Goal: Task Accomplishment & Management: Manage account settings

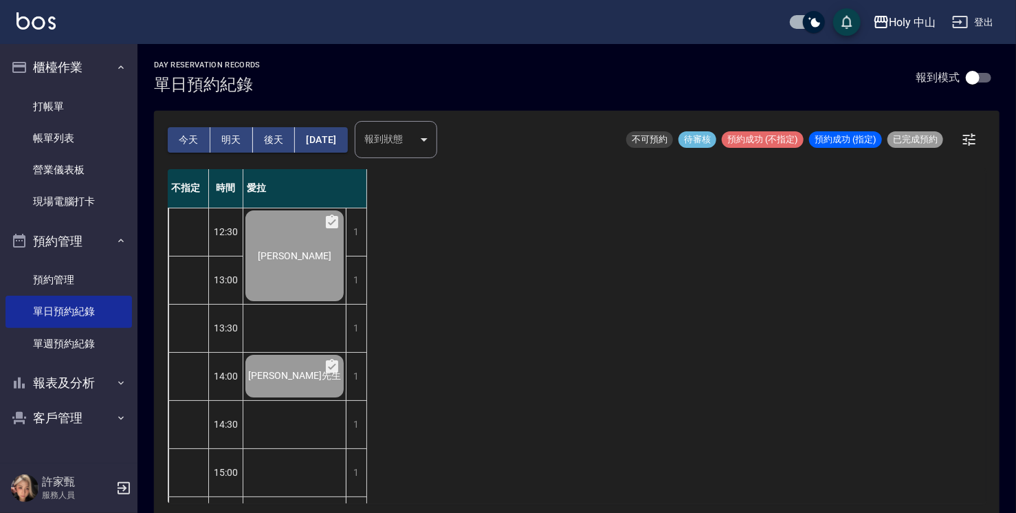
scroll to position [344, 0]
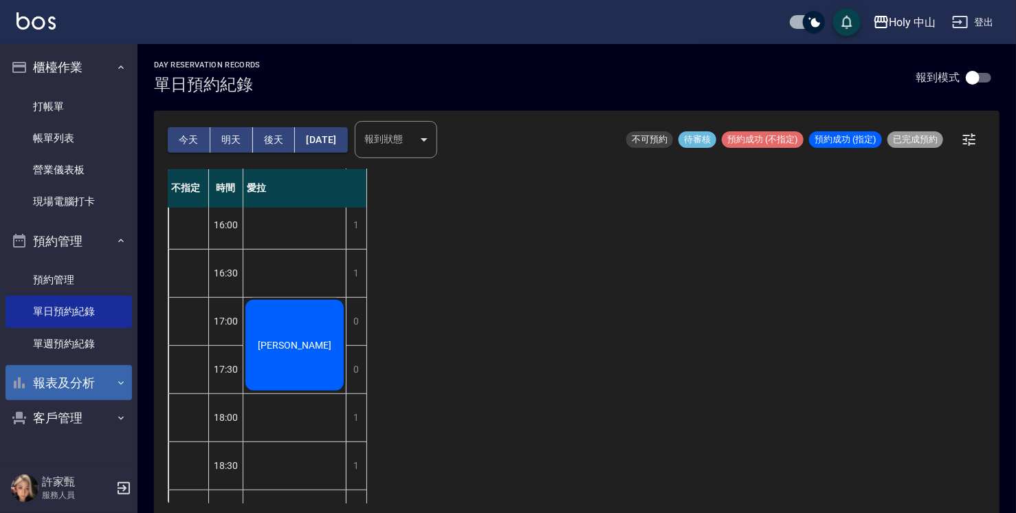
click at [122, 385] on icon "button" at bounding box center [120, 382] width 11 height 11
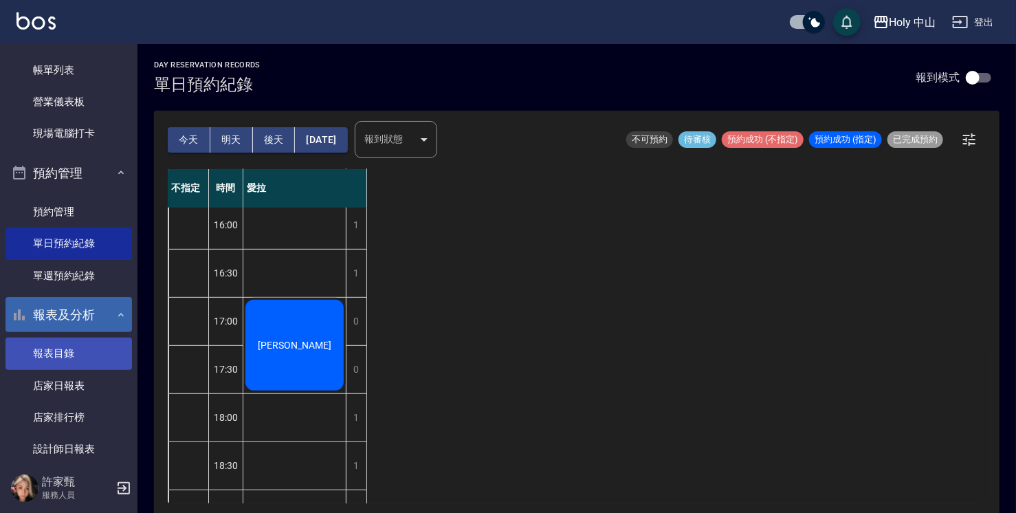
scroll to position [0, 0]
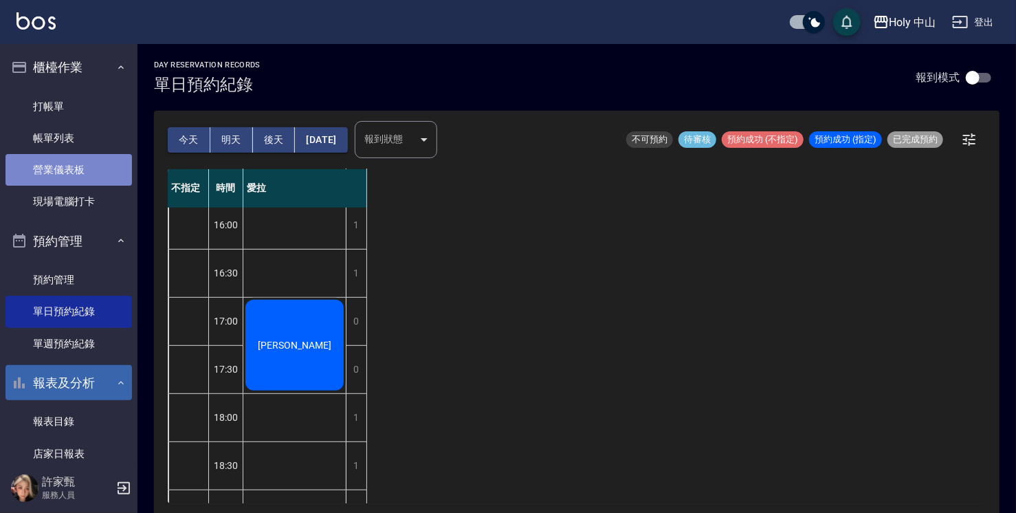
click at [89, 170] on link "營業儀表板" at bounding box center [68, 170] width 126 height 32
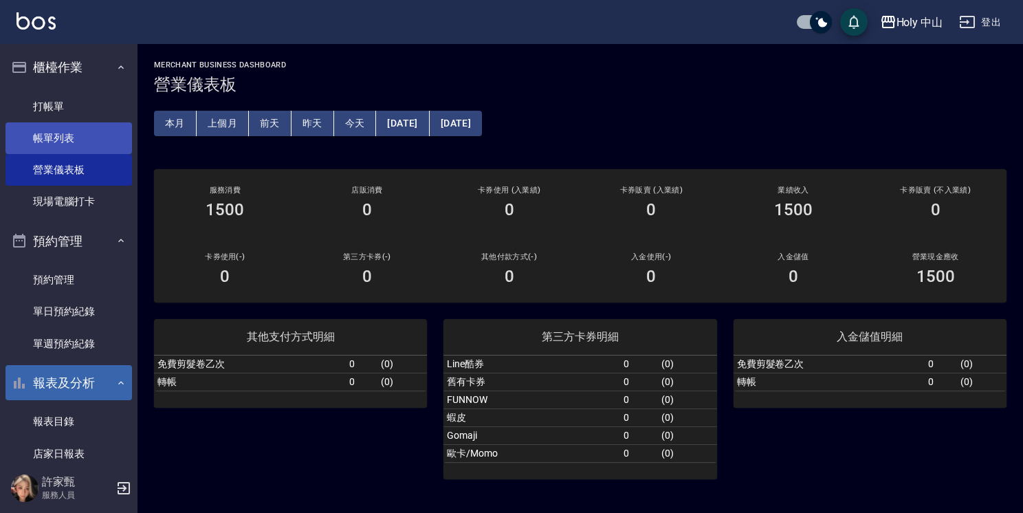
click at [77, 135] on link "帳單列表" at bounding box center [68, 138] width 126 height 32
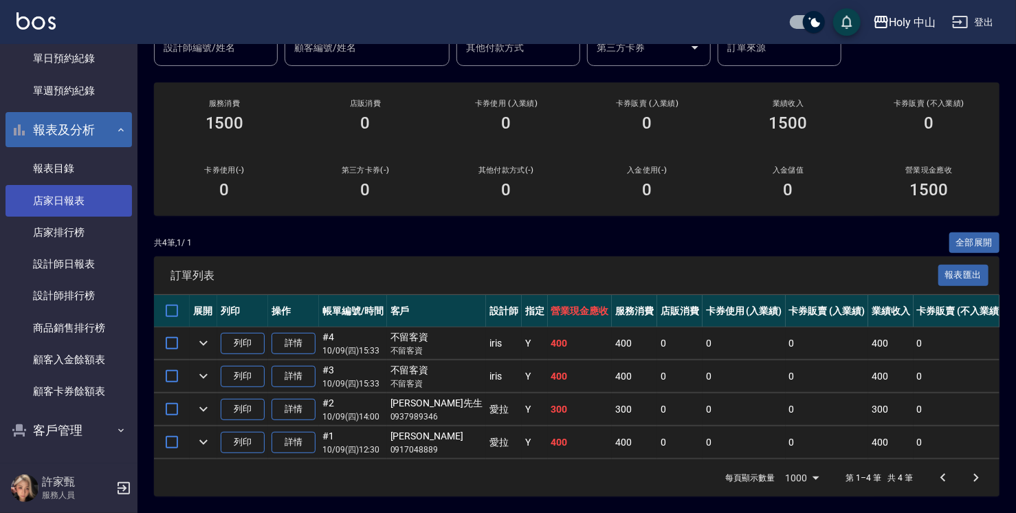
scroll to position [254, 0]
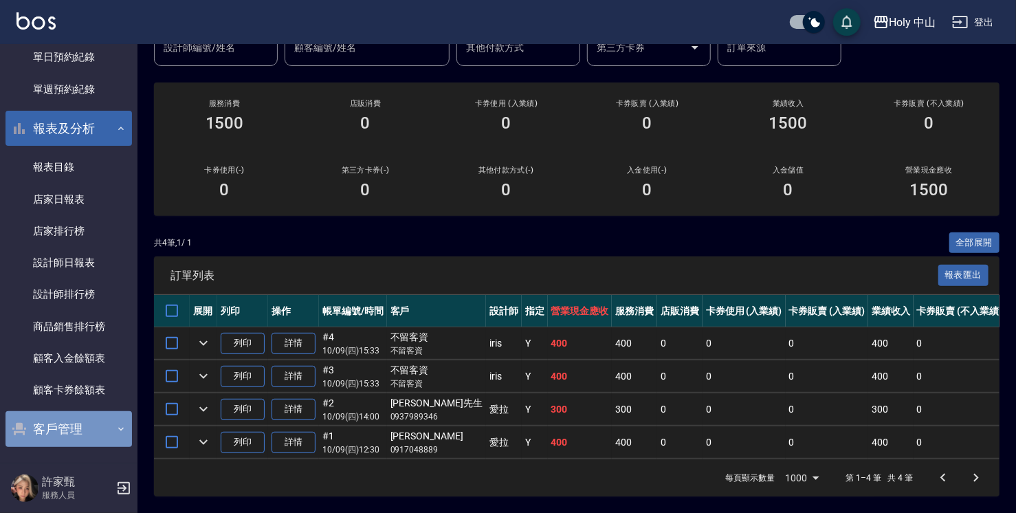
click at [107, 426] on button "客戶管理" at bounding box center [68, 429] width 126 height 36
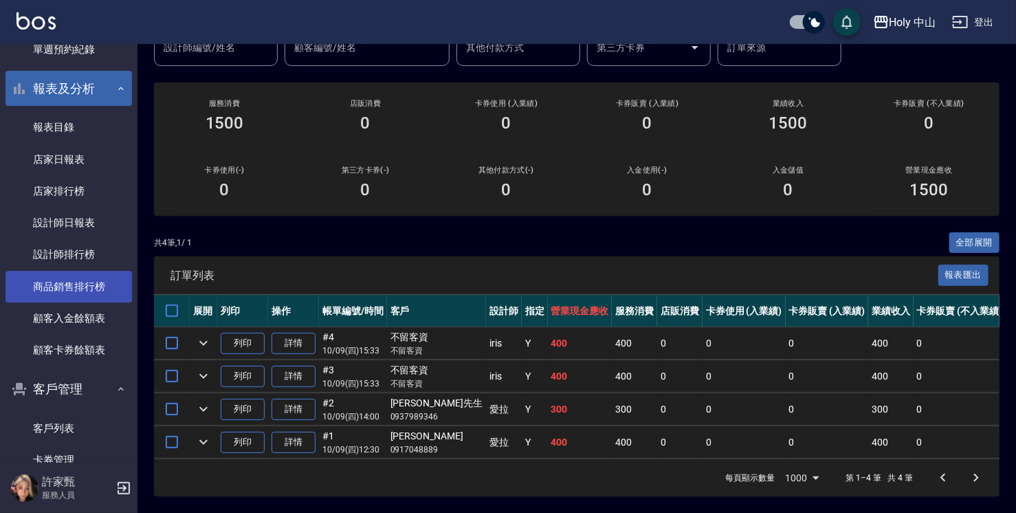
scroll to position [328, 0]
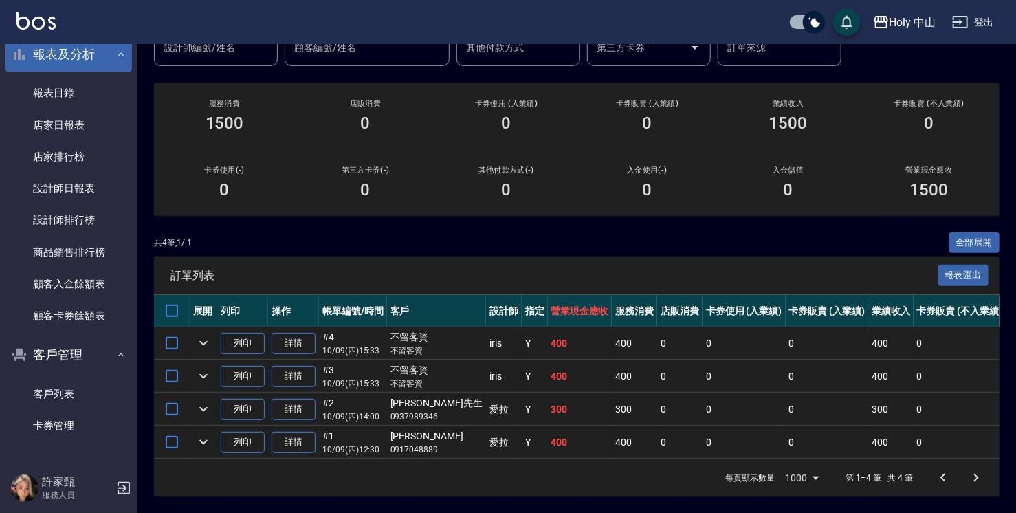
click at [580, 213] on div "ORDERS 帳單列表 新開單 [DATE] [DATE] [DATE] [DATE] 設計師編號/姓名 設計師編號/姓名 顧客編號/姓名 顧客編號/姓名 其…" at bounding box center [576, 213] width 878 height 599
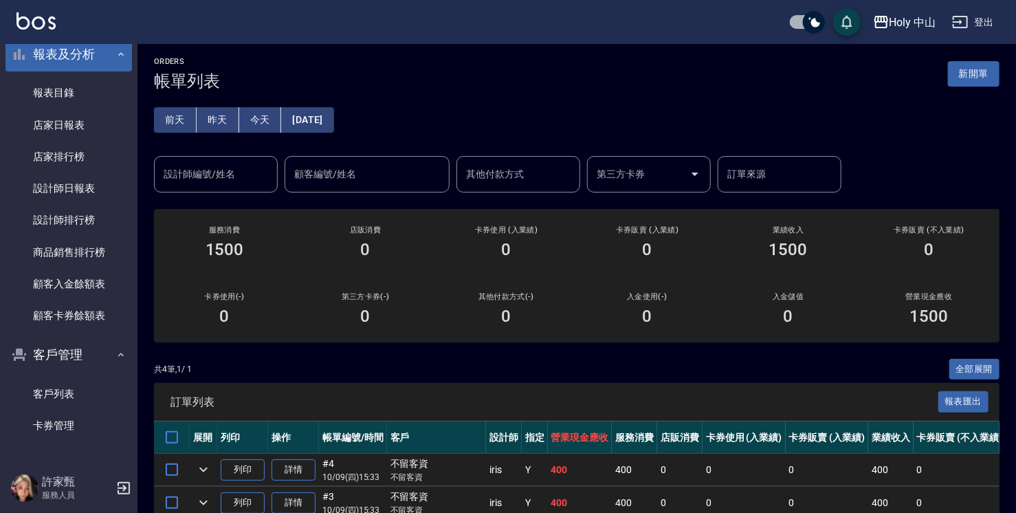
scroll to position [0, 0]
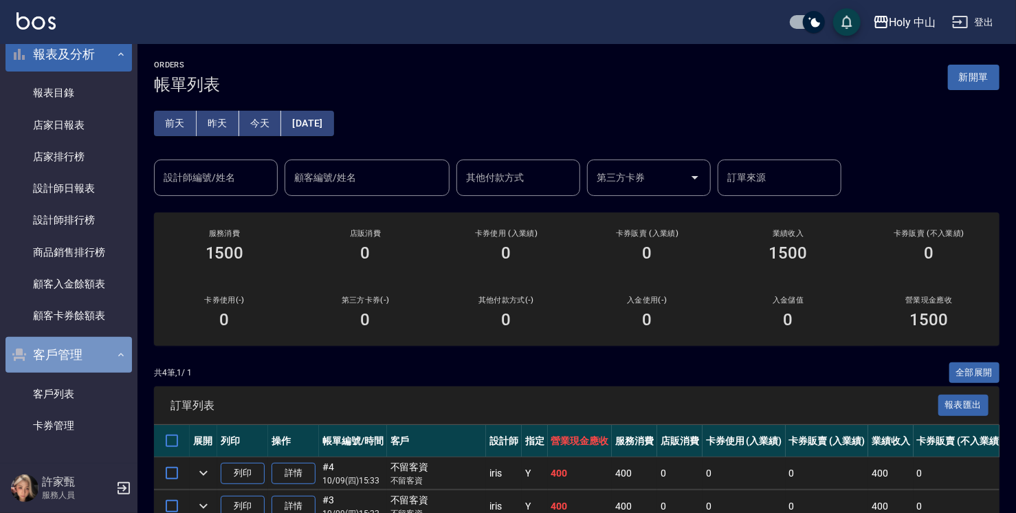
click at [115, 350] on icon "button" at bounding box center [120, 354] width 11 height 11
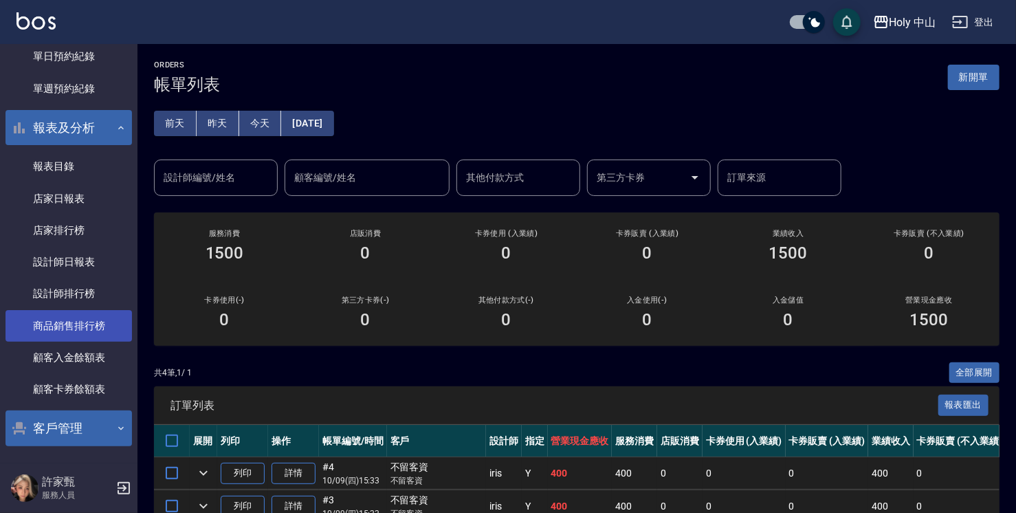
scroll to position [254, 0]
click at [115, 123] on icon "button" at bounding box center [120, 128] width 11 height 11
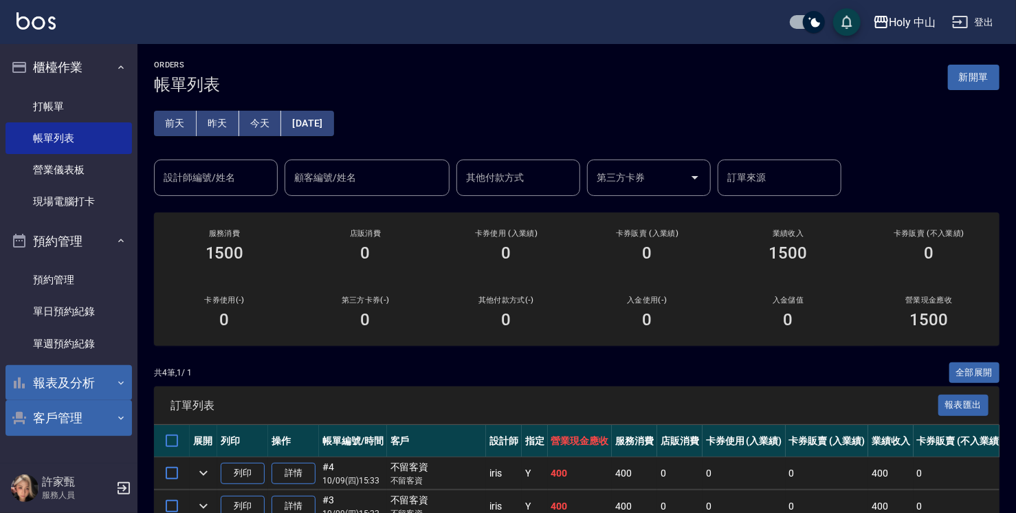
scroll to position [0, 0]
click at [85, 309] on link "單日預約紀錄" at bounding box center [68, 311] width 126 height 32
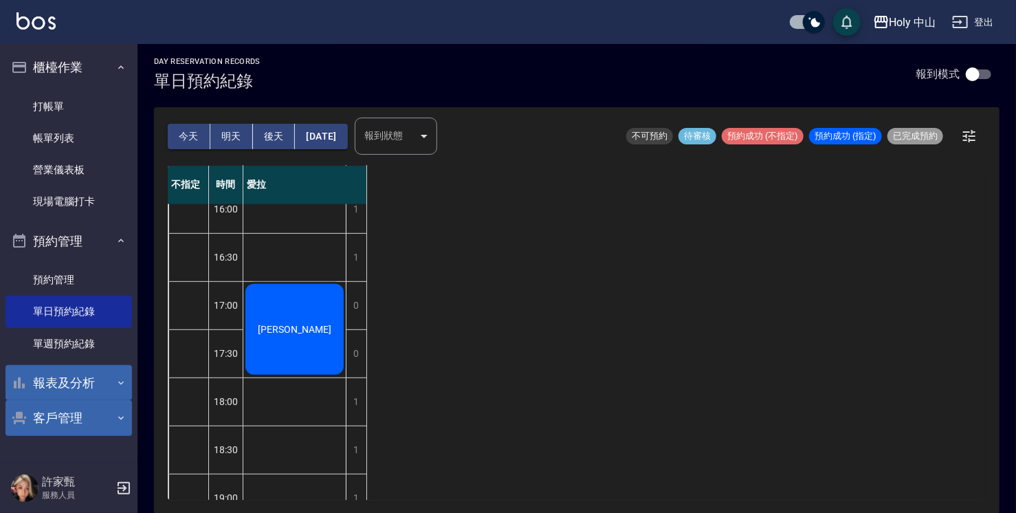
scroll to position [326, 0]
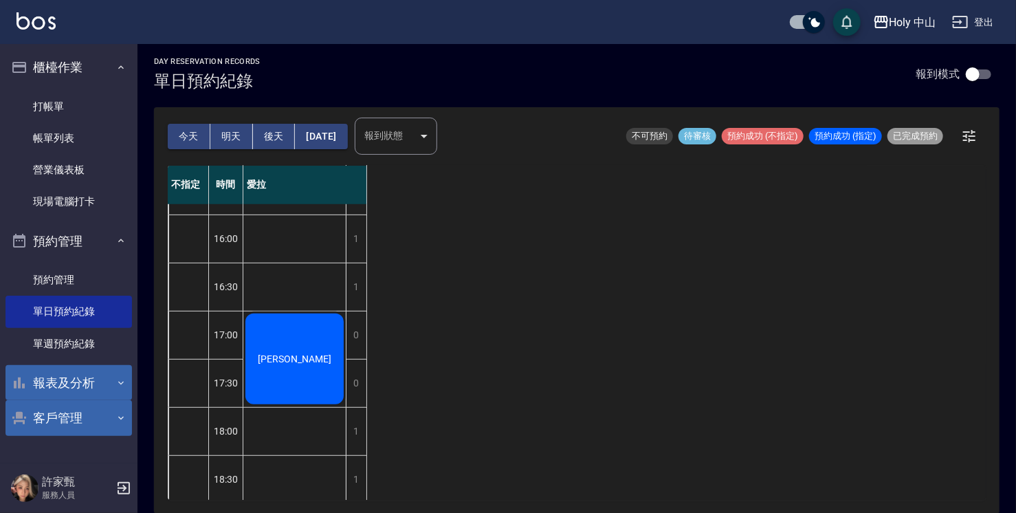
click at [304, 333] on div "[PERSON_NAME]" at bounding box center [294, 358] width 102 height 95
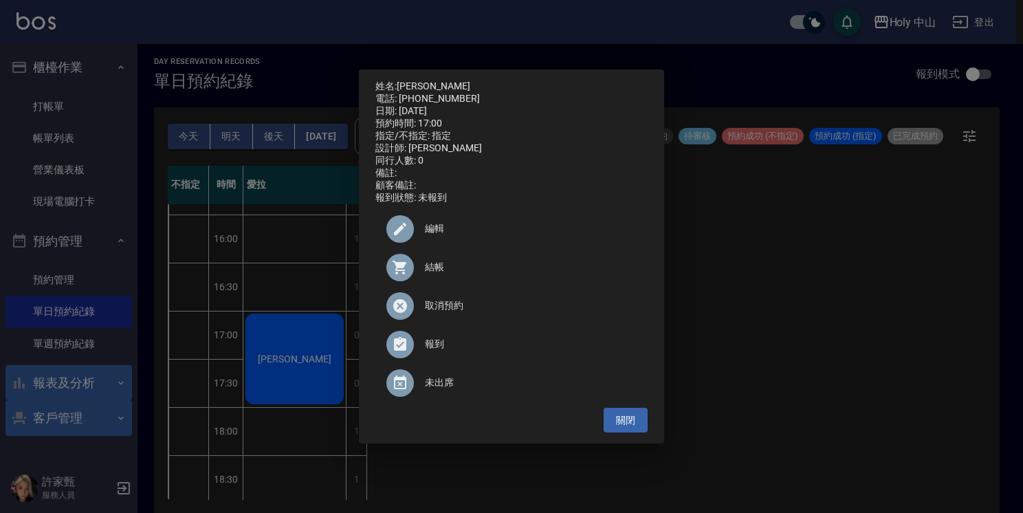
click at [457, 313] on span "取消預約" at bounding box center [531, 305] width 212 height 14
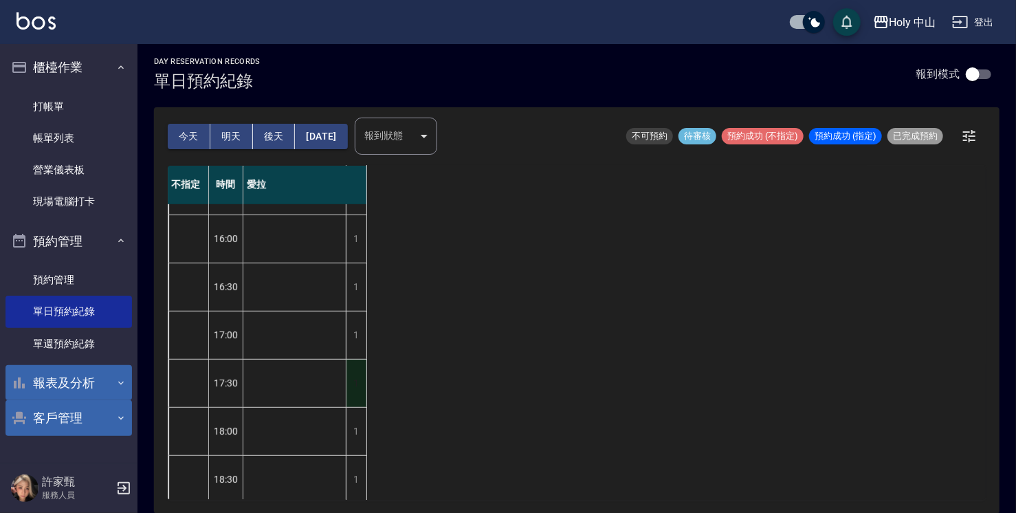
click at [357, 380] on div "1" at bounding box center [356, 382] width 21 height 47
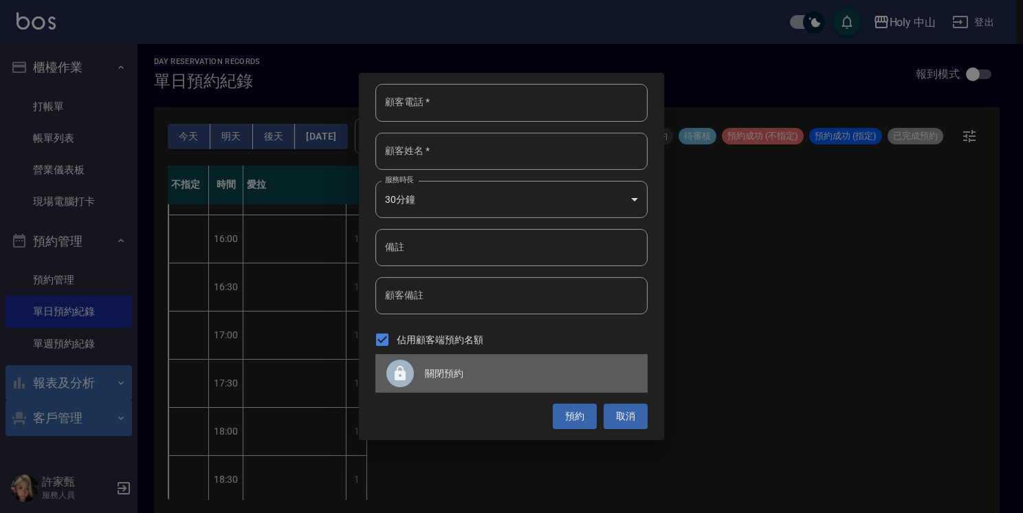
click at [388, 367] on div at bounding box center [399, 372] width 27 height 27
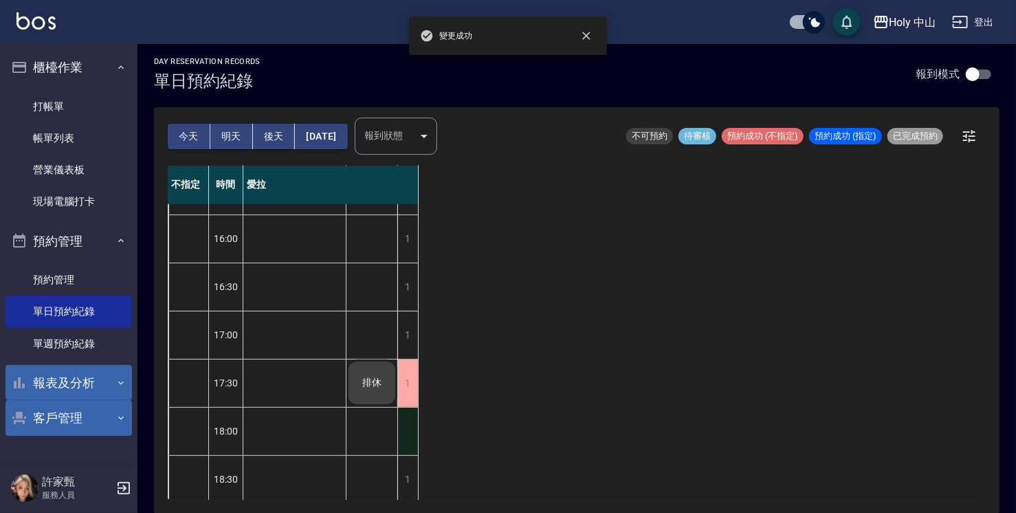
click at [416, 437] on div "1" at bounding box center [407, 431] width 21 height 47
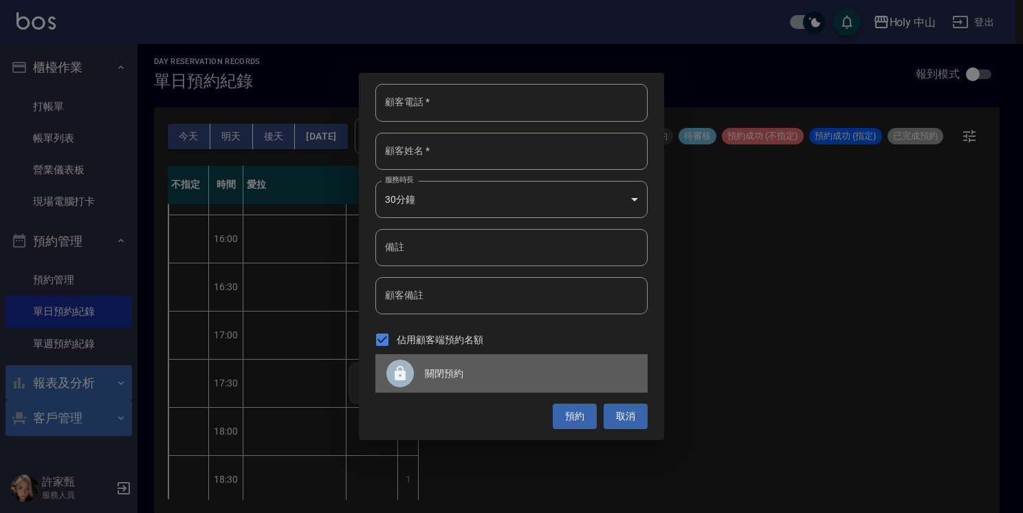
click at [410, 373] on div at bounding box center [399, 372] width 27 height 27
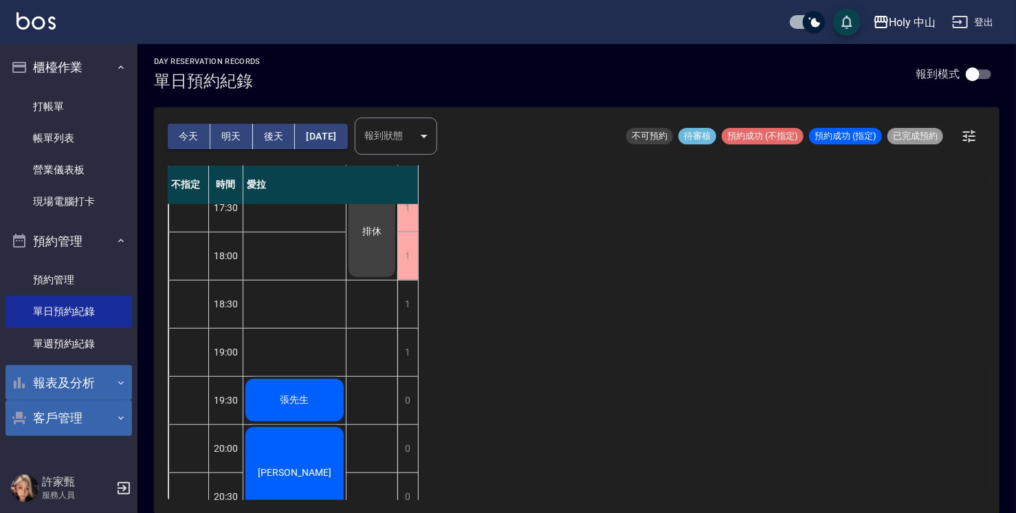
scroll to position [533, 0]
